Goal: Task Accomplishment & Management: Manage account settings

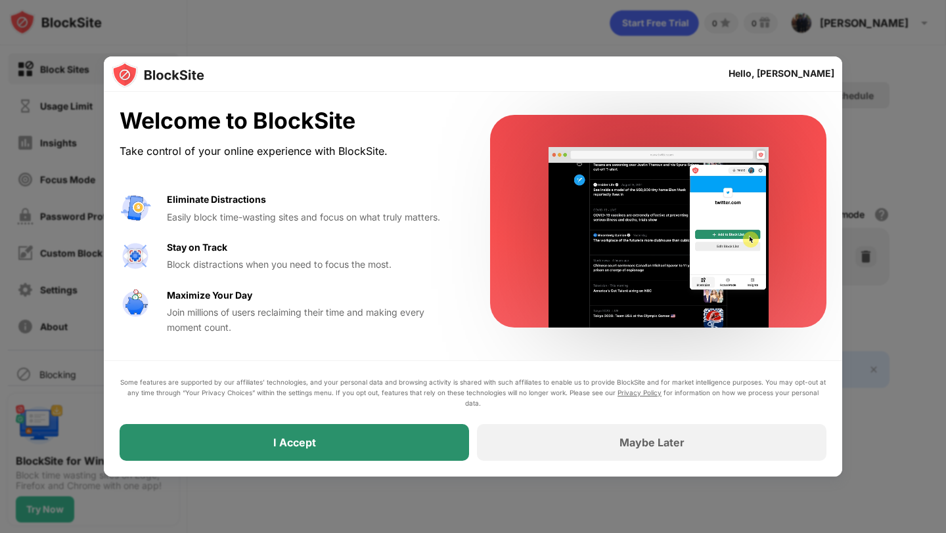
click at [280, 438] on div "I Accept" at bounding box center [294, 442] width 43 height 13
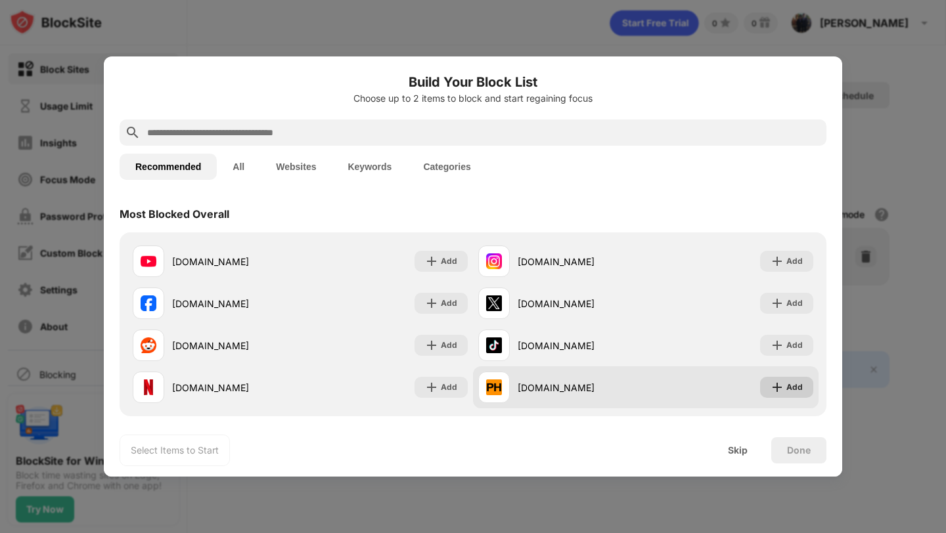
click at [776, 388] on img at bounding box center [776, 387] width 13 height 13
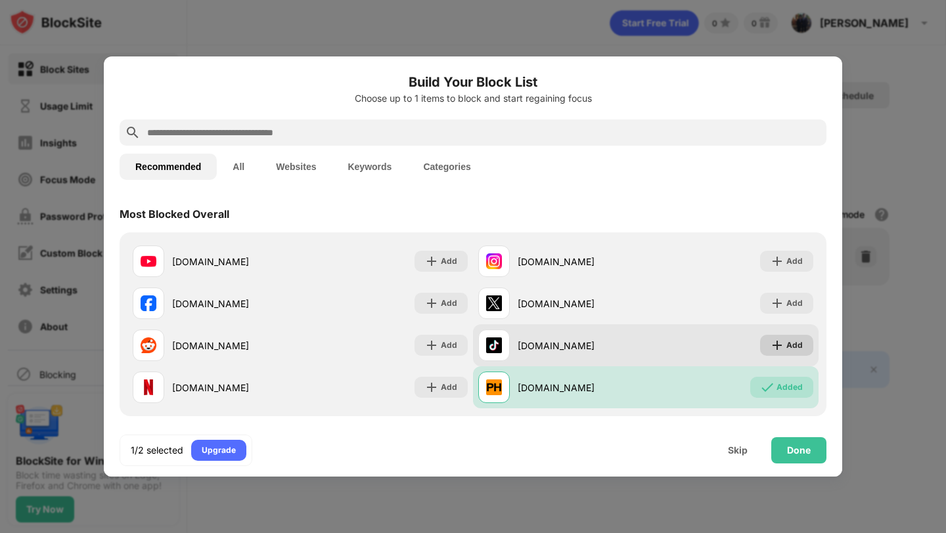
click at [784, 351] on img at bounding box center [776, 345] width 13 height 13
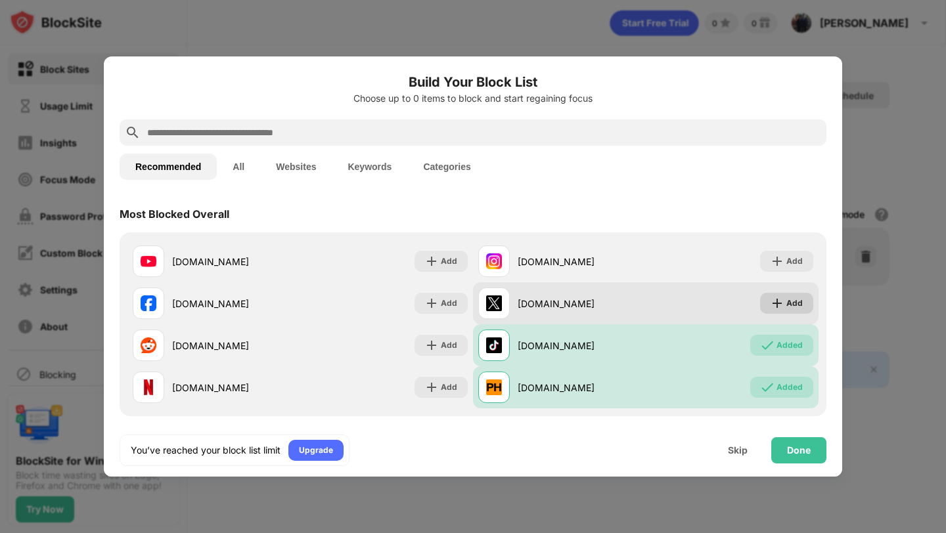
click at [781, 306] on img at bounding box center [776, 303] width 13 height 13
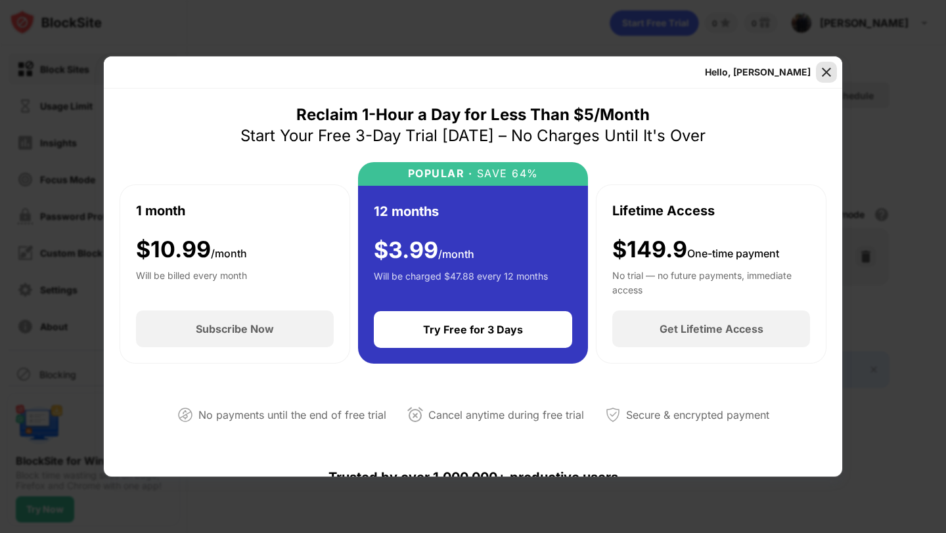
click at [831, 78] on img at bounding box center [826, 72] width 13 height 13
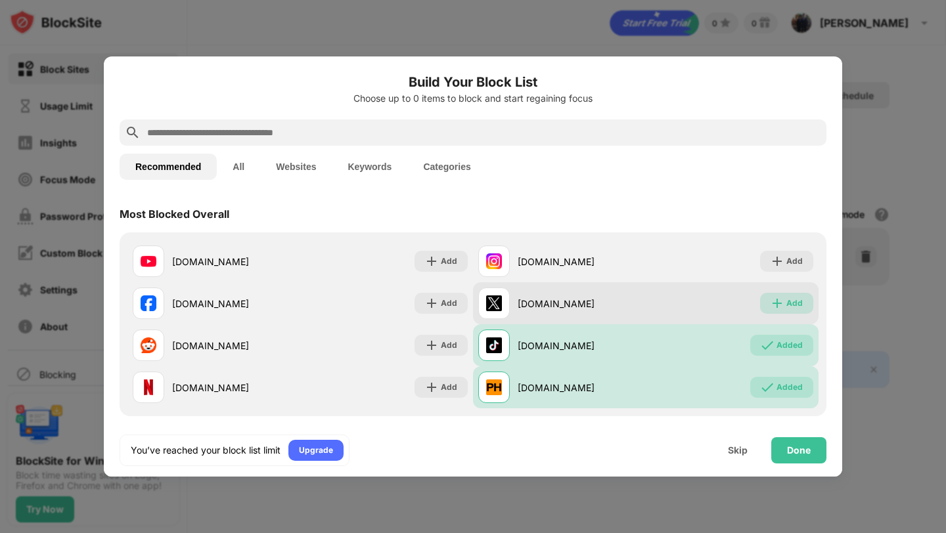
click at [777, 308] on img at bounding box center [776, 303] width 13 height 13
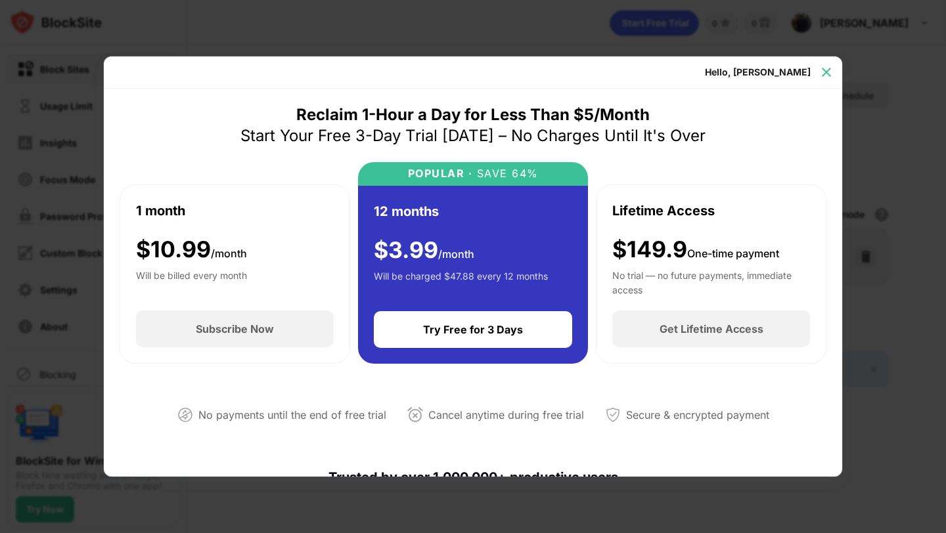
click at [826, 74] on img at bounding box center [826, 72] width 13 height 13
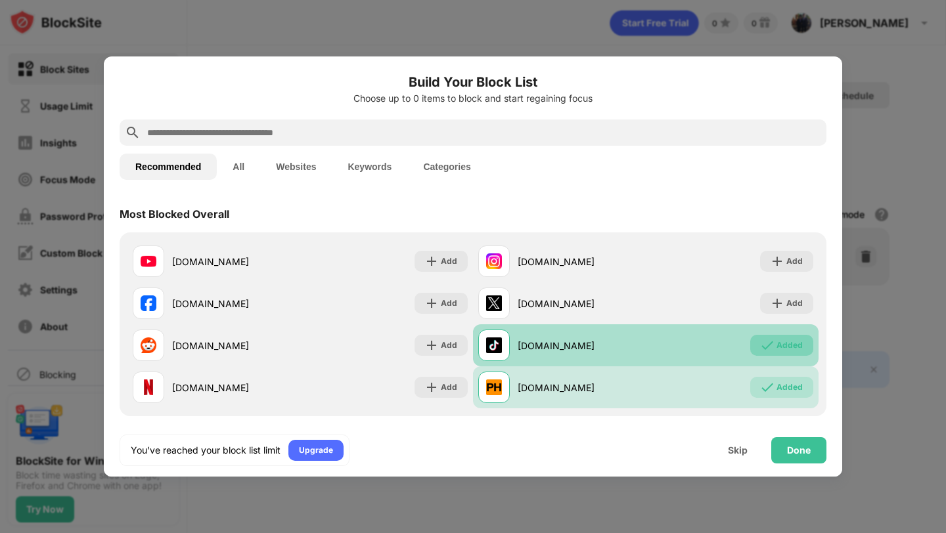
click at [767, 343] on img at bounding box center [767, 345] width 13 height 13
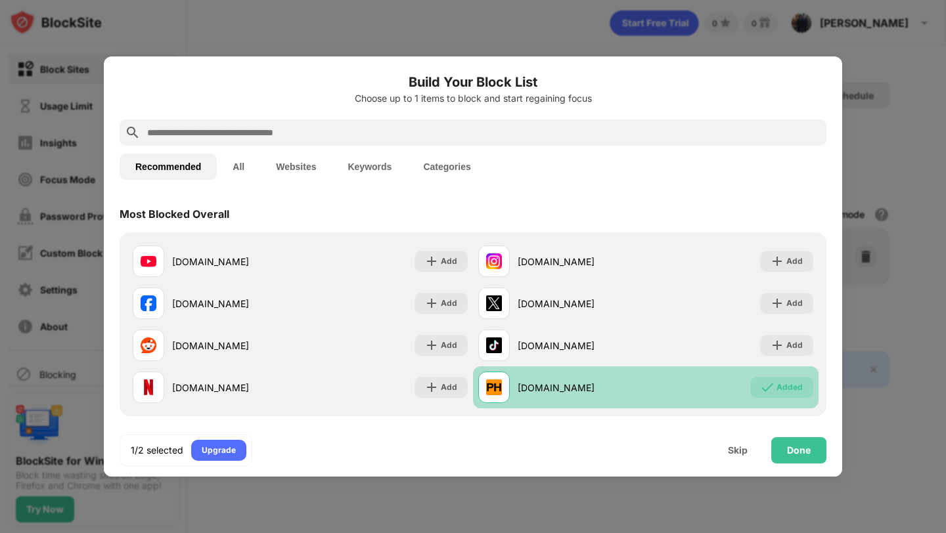
click at [780, 395] on div "Added" at bounding box center [781, 387] width 63 height 21
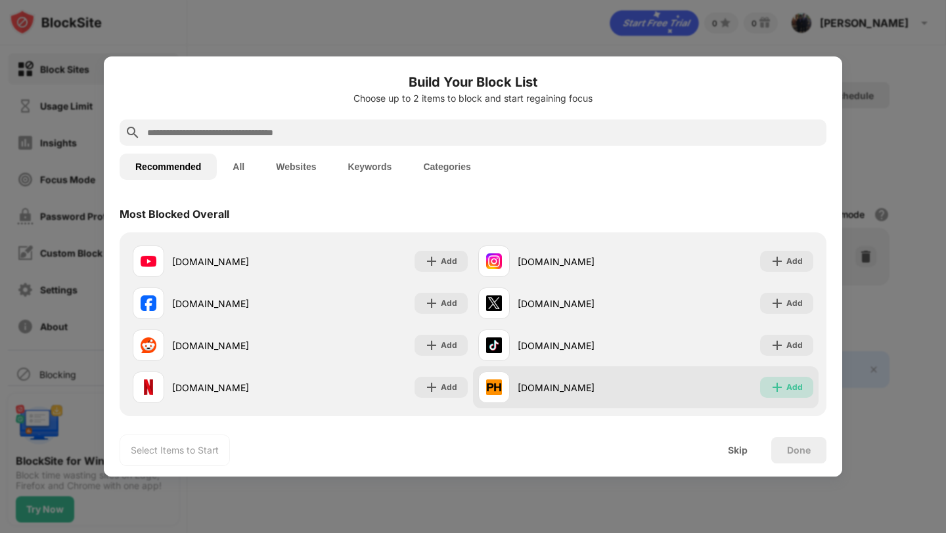
click at [776, 381] on img at bounding box center [776, 387] width 13 height 13
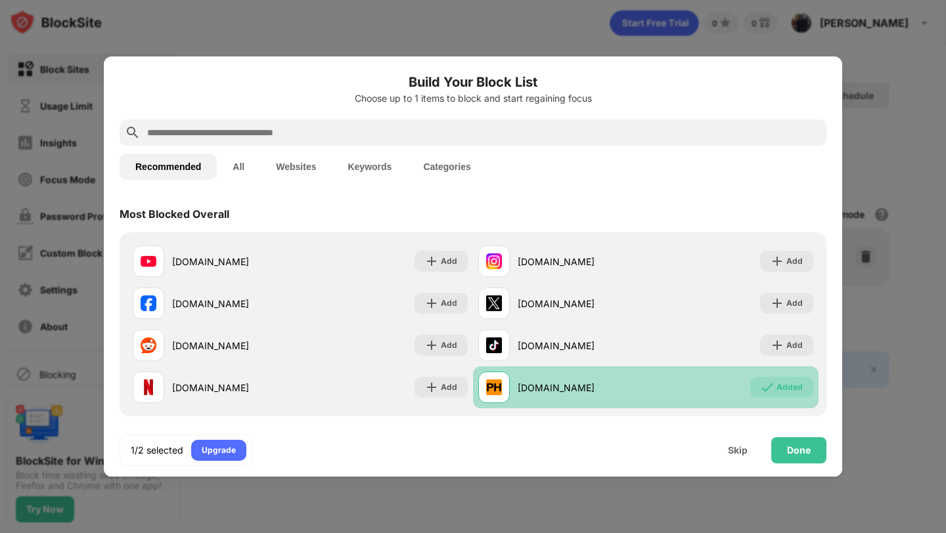
click at [772, 395] on div "Added" at bounding box center [781, 387] width 63 height 21
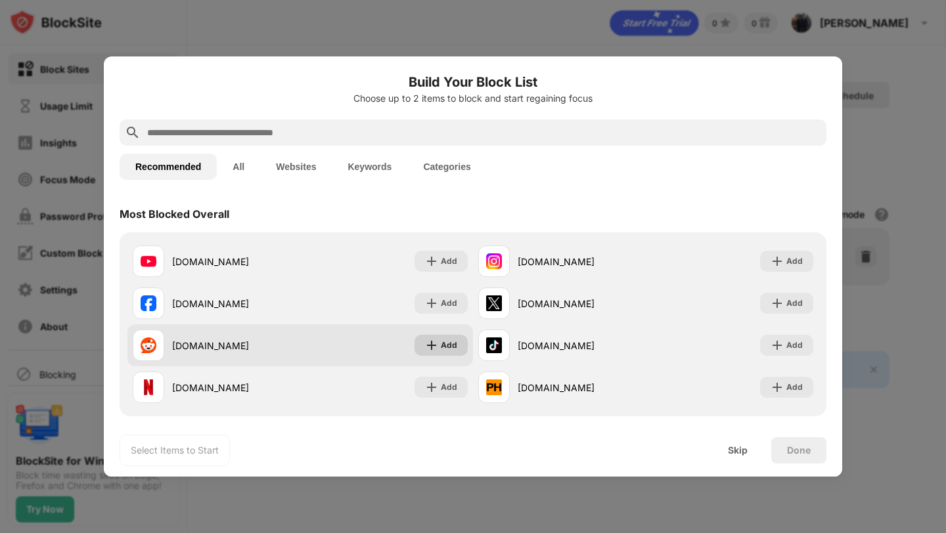
click at [442, 348] on div "Add" at bounding box center [449, 345] width 16 height 13
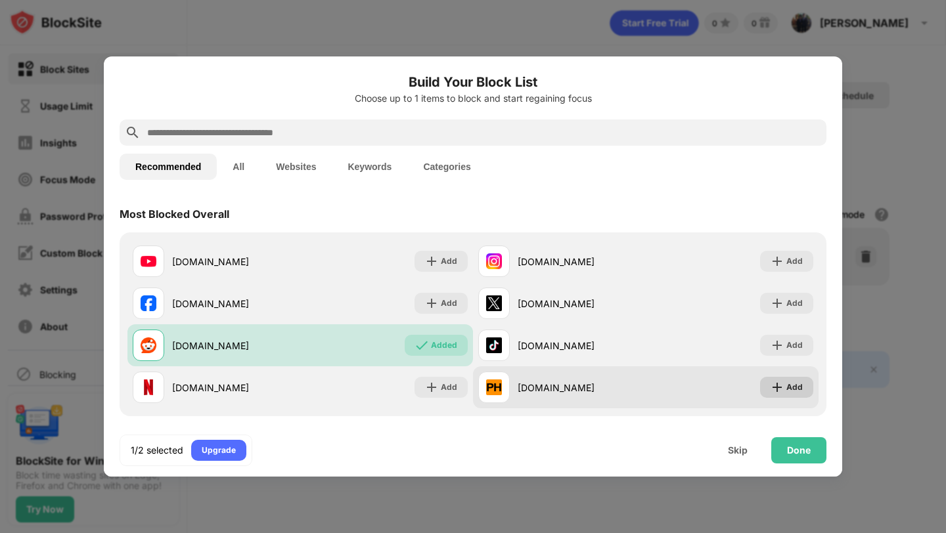
click at [782, 392] on img at bounding box center [776, 387] width 13 height 13
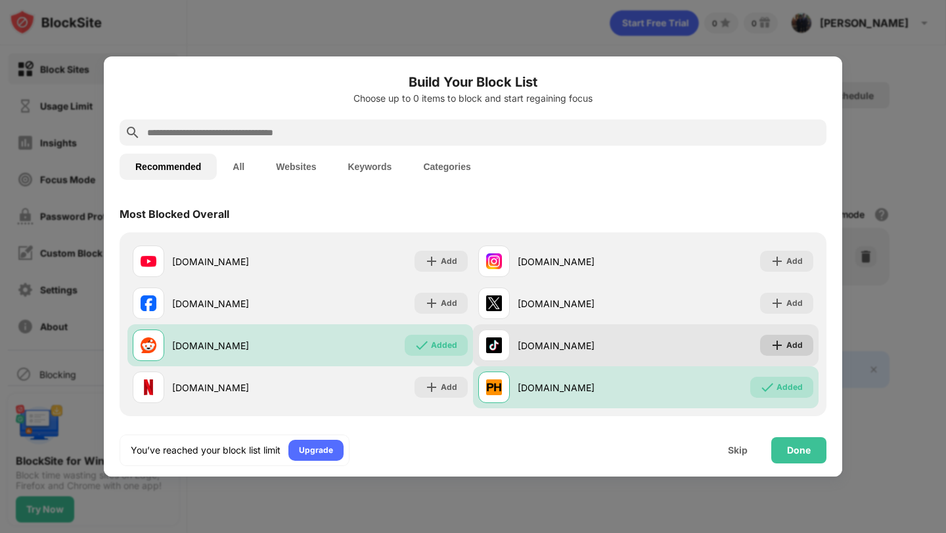
click at [783, 351] on img at bounding box center [776, 345] width 13 height 13
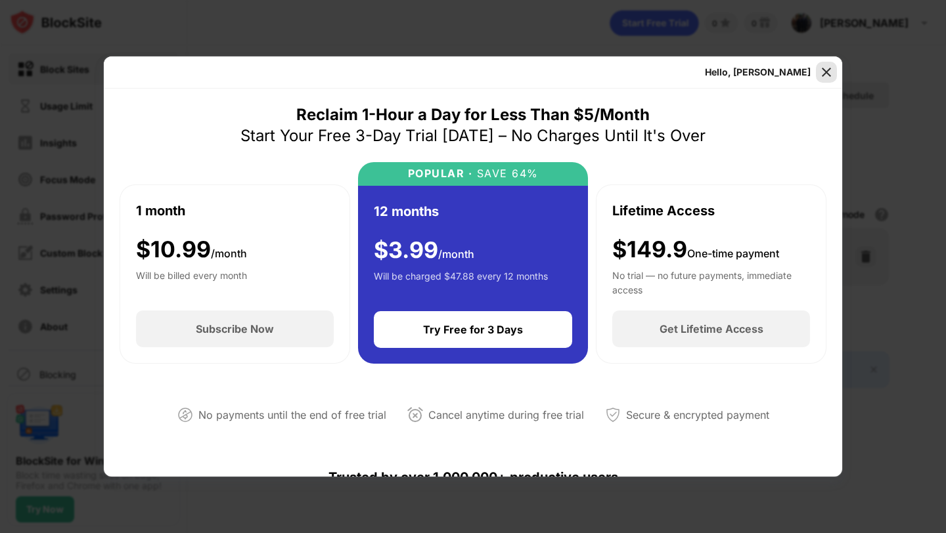
click at [826, 70] on img at bounding box center [826, 72] width 13 height 13
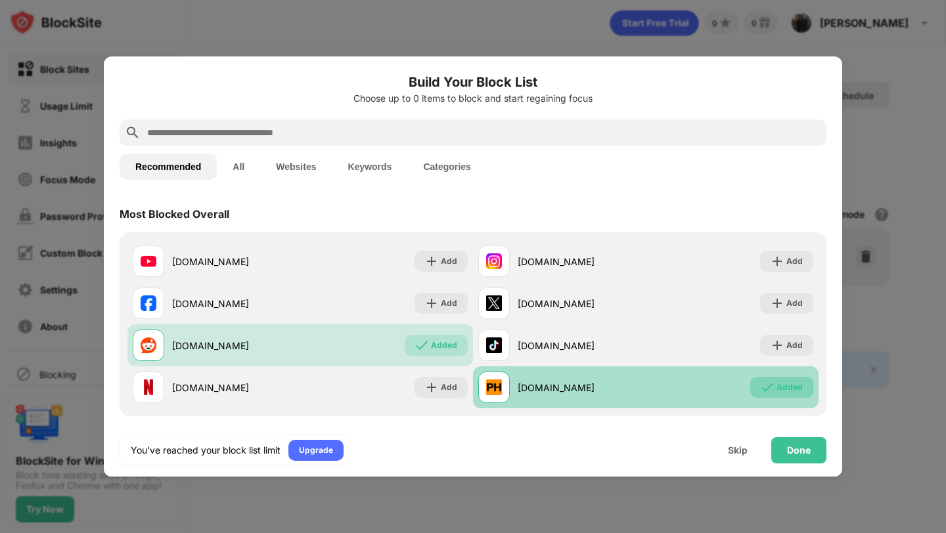
click at [774, 389] on div "Added" at bounding box center [781, 387] width 63 height 21
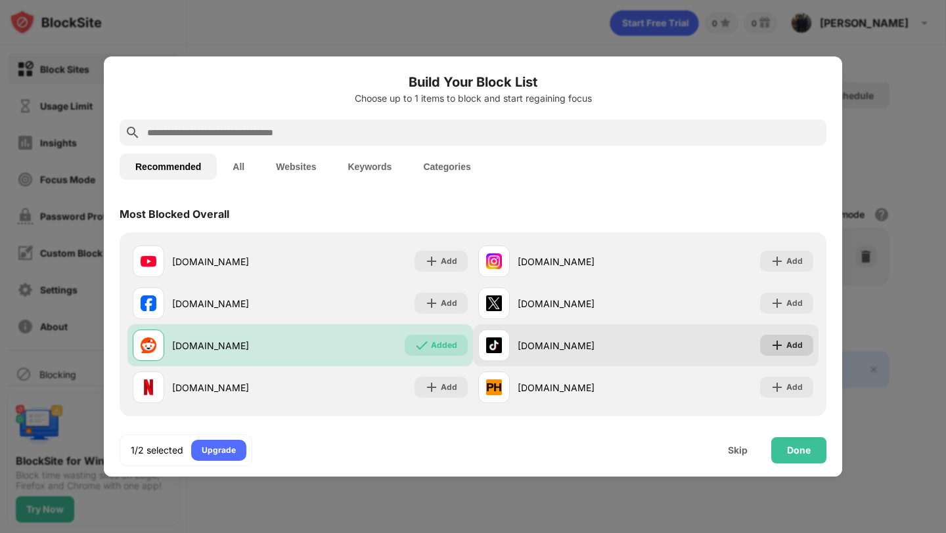
click at [782, 340] on img at bounding box center [776, 345] width 13 height 13
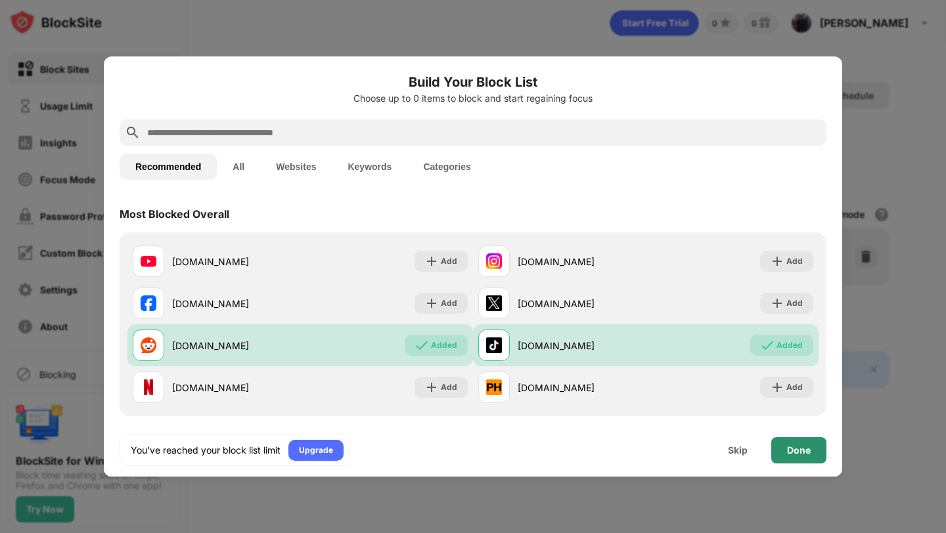
click at [791, 451] on div "Done" at bounding box center [799, 450] width 24 height 11
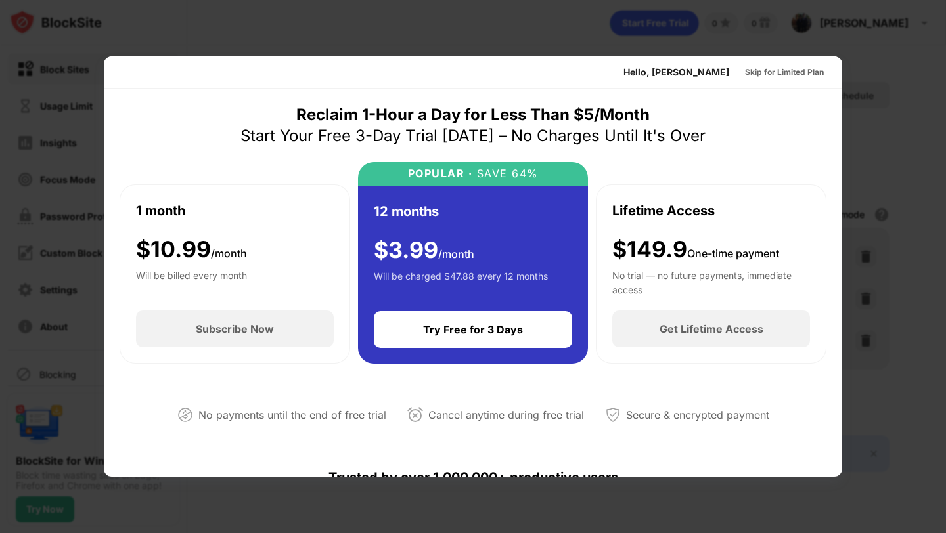
click at [897, 91] on div at bounding box center [473, 266] width 946 height 533
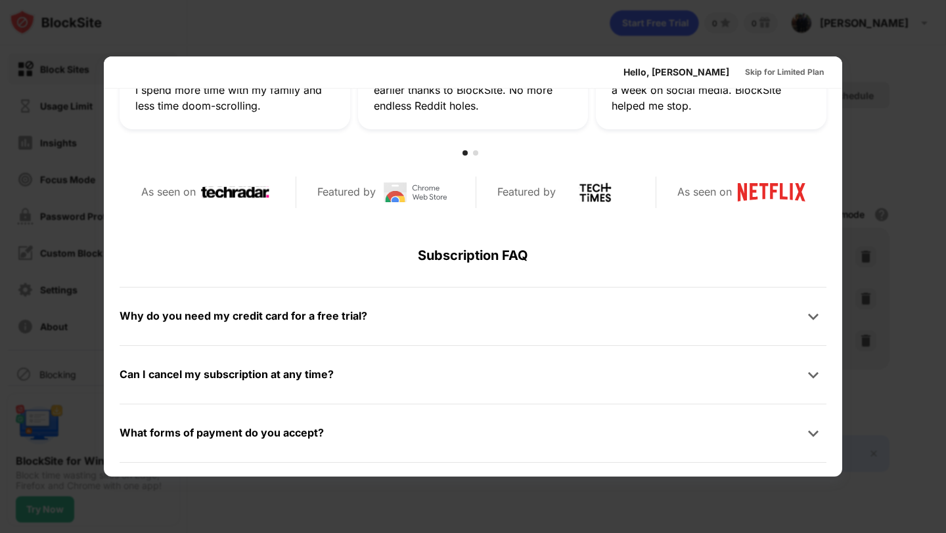
scroll to position [641, 0]
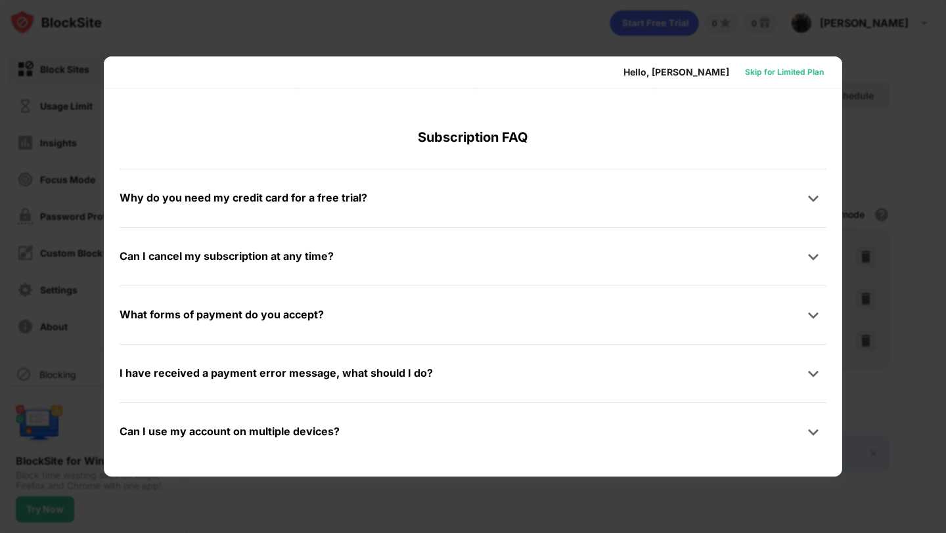
click at [767, 78] on div "Skip for Limited Plan" at bounding box center [784, 72] width 79 height 13
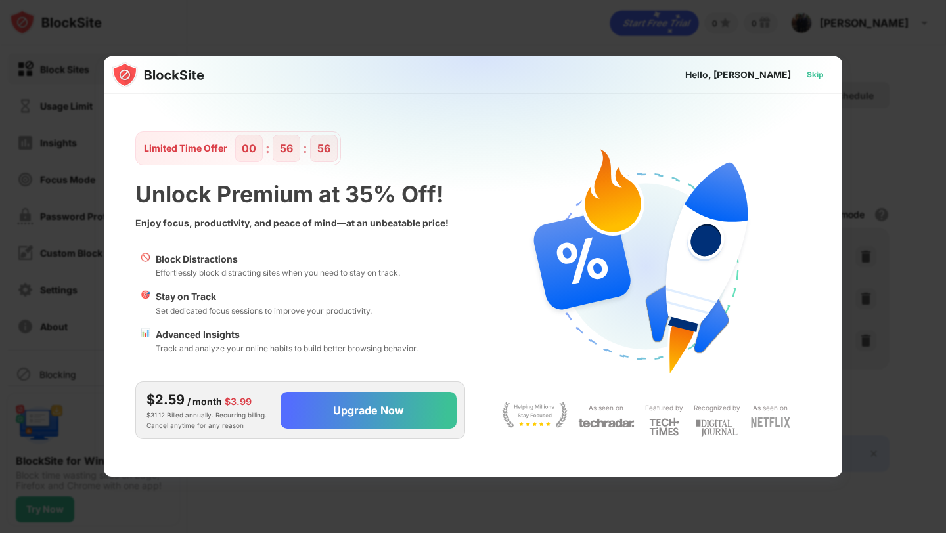
click at [813, 70] on div "Skip" at bounding box center [815, 74] width 17 height 13
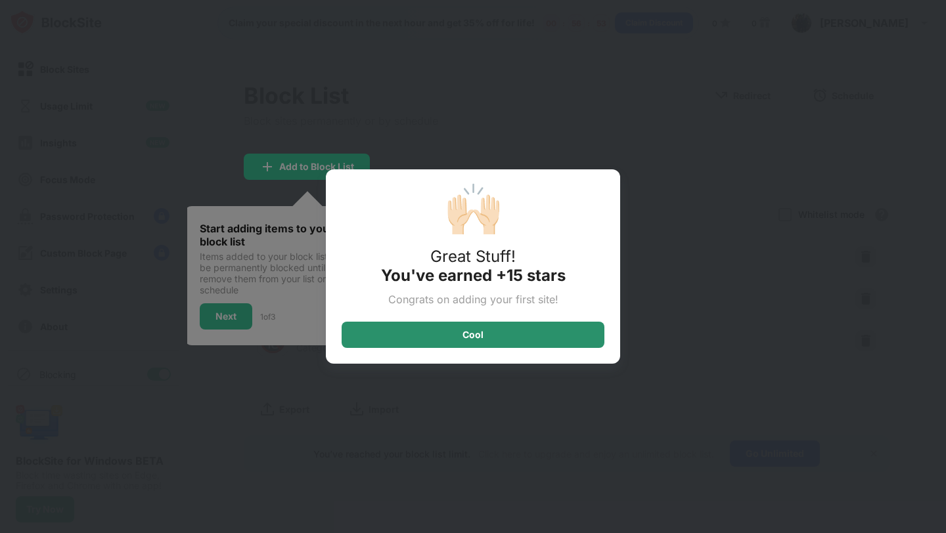
click at [533, 328] on div "Cool" at bounding box center [473, 335] width 263 height 26
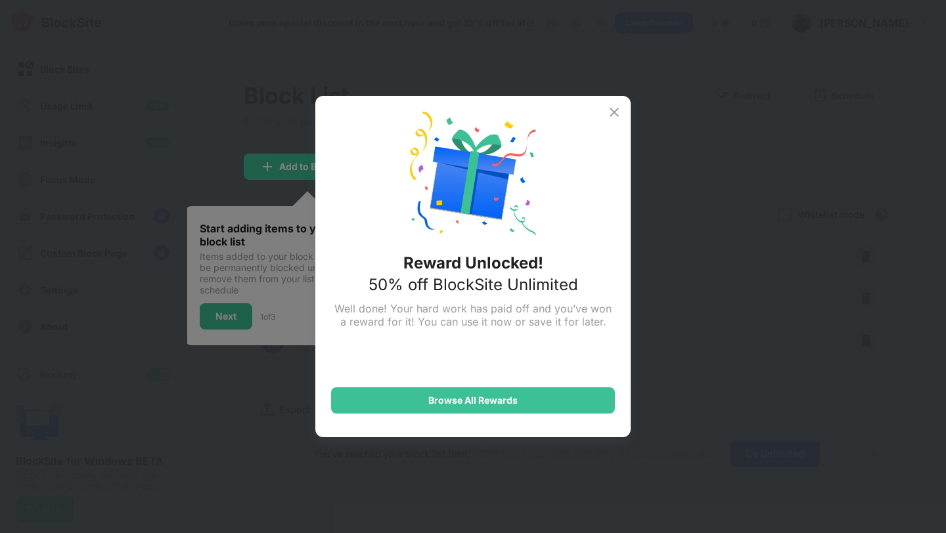
click at [617, 112] on img at bounding box center [614, 112] width 16 height 16
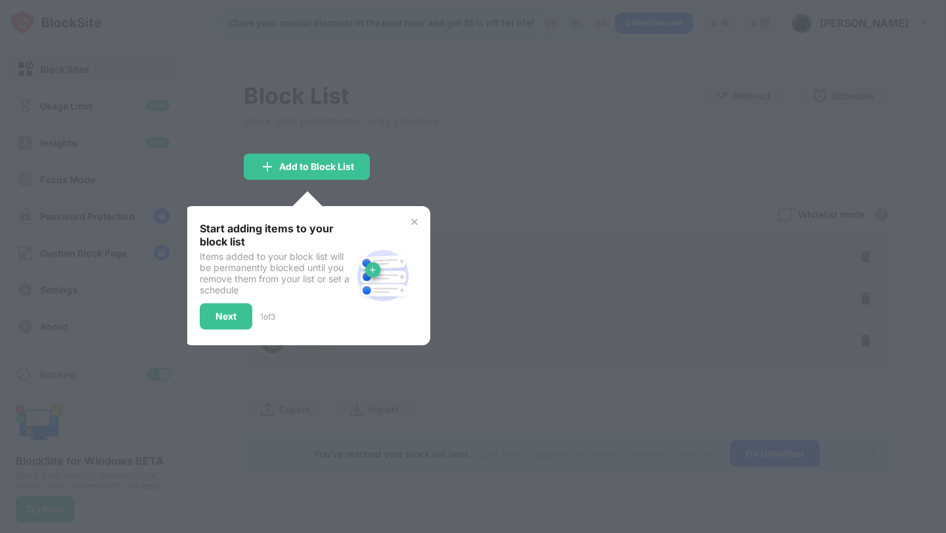
click at [415, 219] on img at bounding box center [414, 222] width 11 height 11
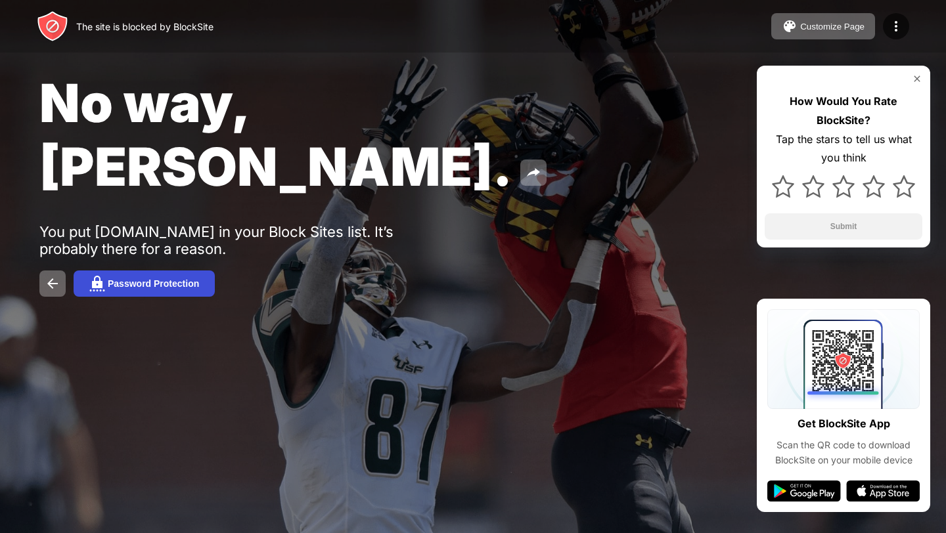
click at [111, 278] on div "Password Protection" at bounding box center [153, 283] width 91 height 11
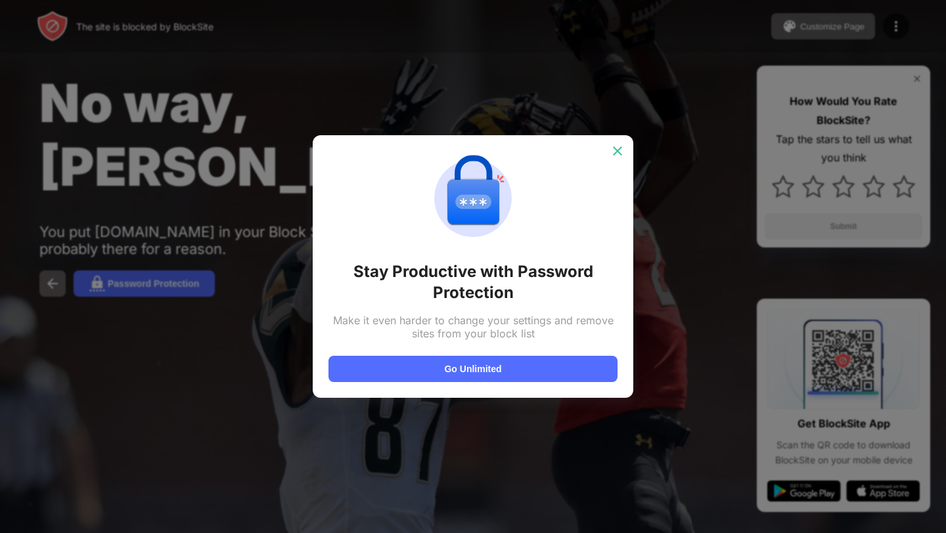
click at [611, 148] on img at bounding box center [617, 150] width 13 height 13
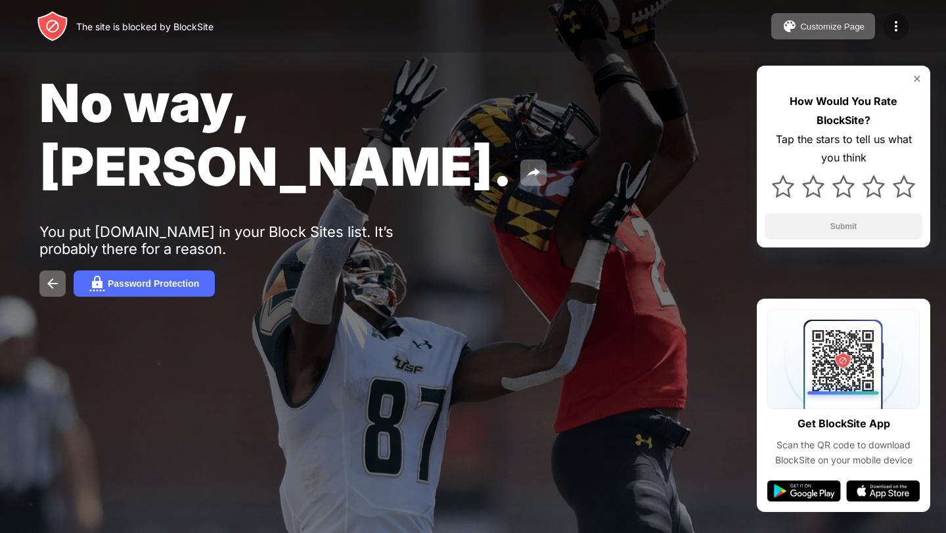
click at [895, 32] on img at bounding box center [896, 26] width 16 height 16
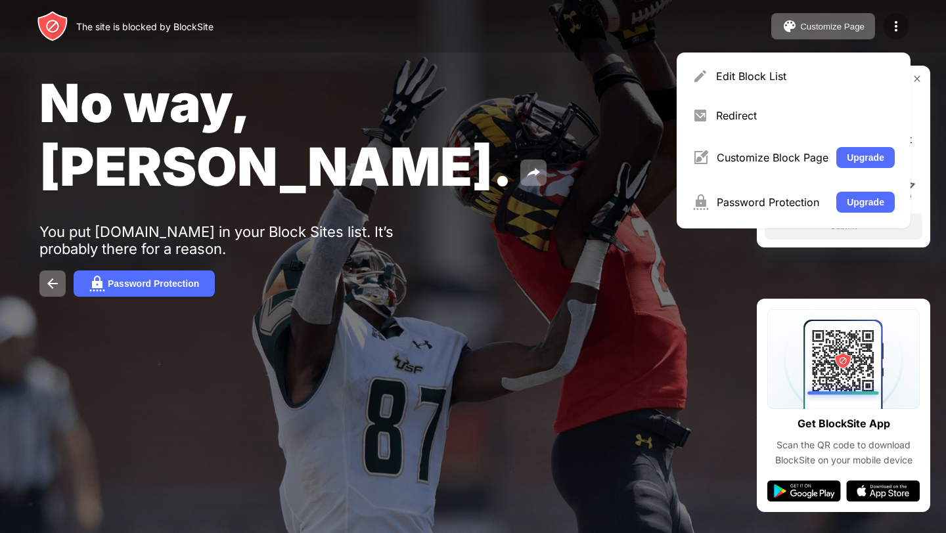
click at [895, 32] on img at bounding box center [896, 26] width 16 height 16
